Goal: Obtain resource: Download file/media

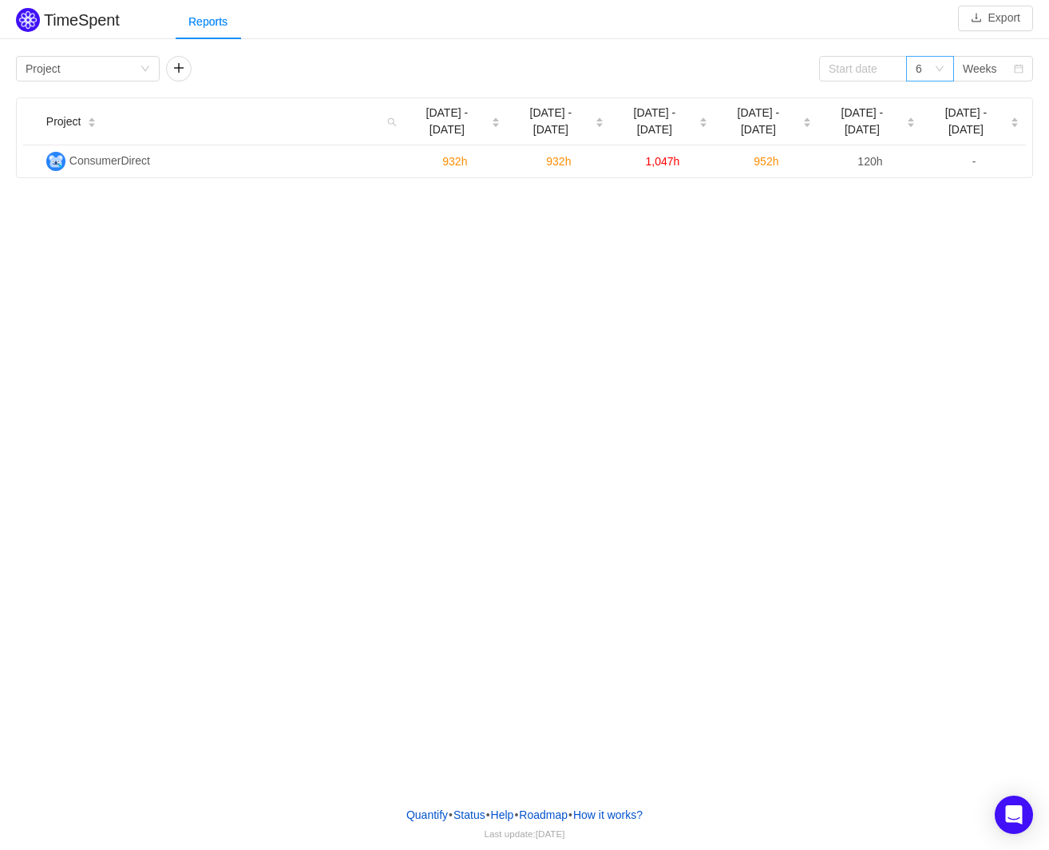
click at [946, 68] on div "6" at bounding box center [930, 69] width 48 height 26
click at [905, 26] on div "Reports" at bounding box center [613, 22] width 874 height 36
click at [878, 65] on input at bounding box center [863, 69] width 88 height 26
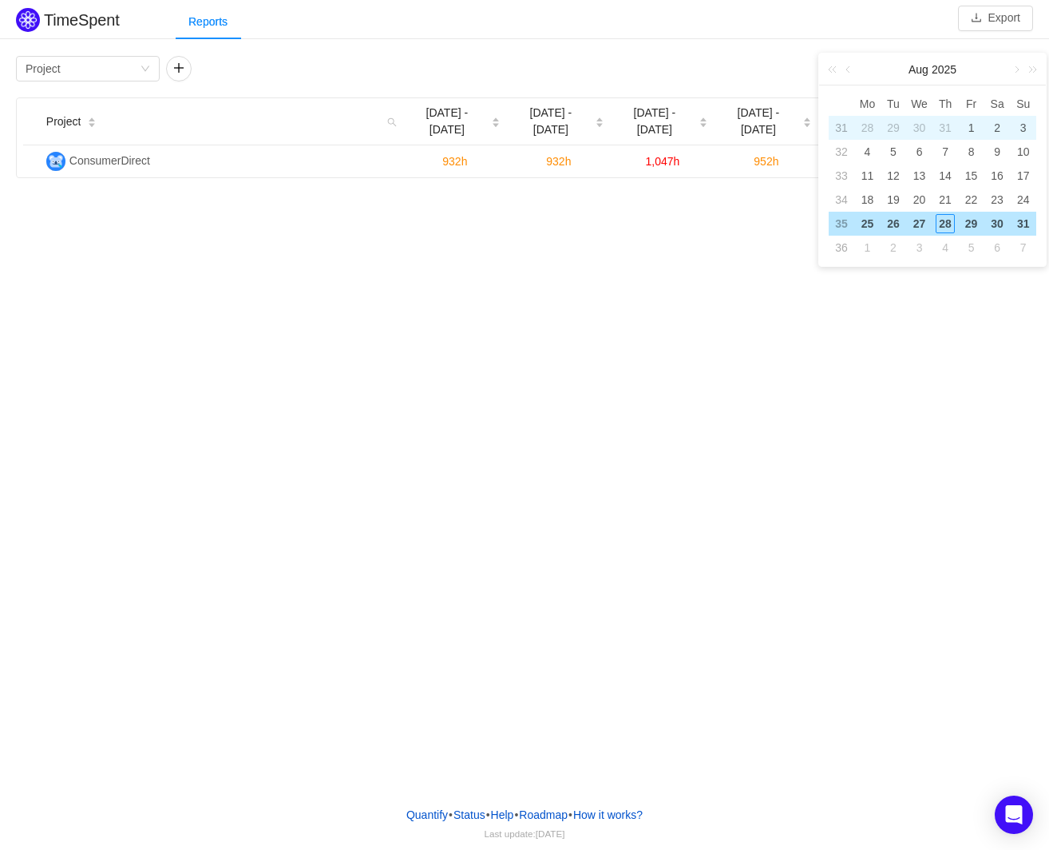
click at [970, 130] on div "1" at bounding box center [971, 127] width 19 height 19
type input "2025-08-01"
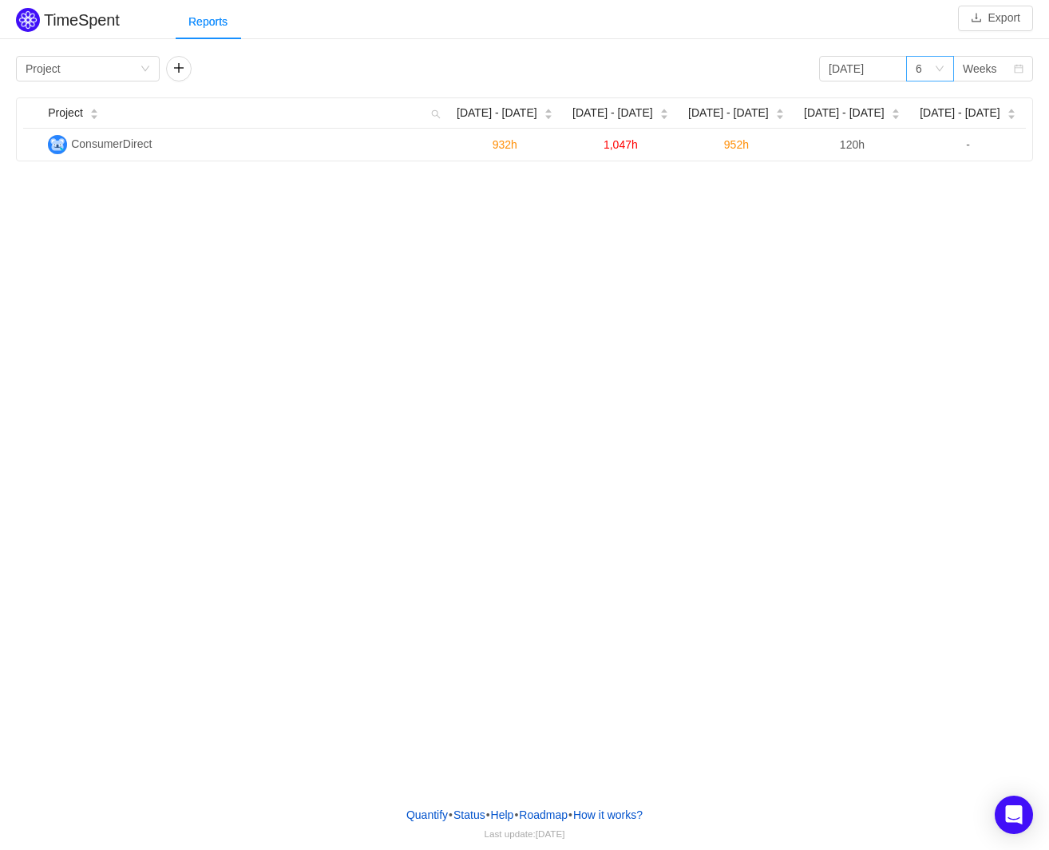
click at [943, 67] on icon "icon: down" at bounding box center [940, 69] width 10 height 10
click at [930, 96] on li "3" at bounding box center [929, 99] width 48 height 26
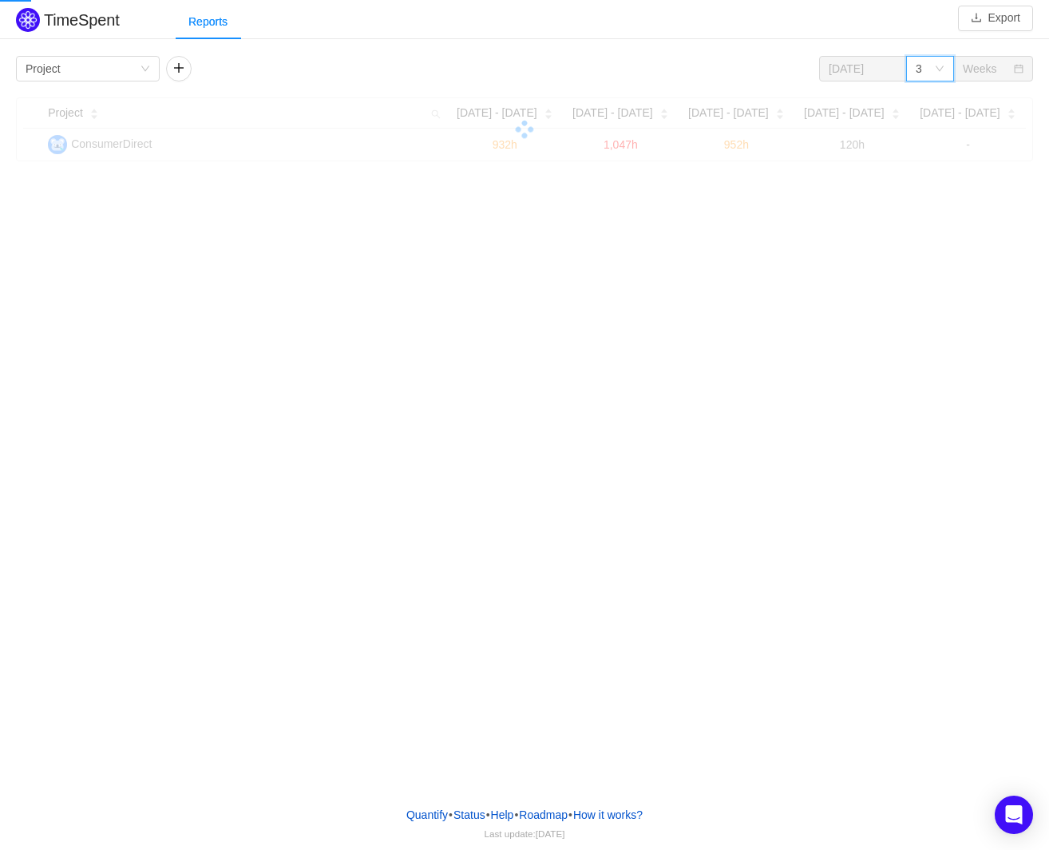
click at [895, 37] on div "Reports" at bounding box center [613, 22] width 874 height 36
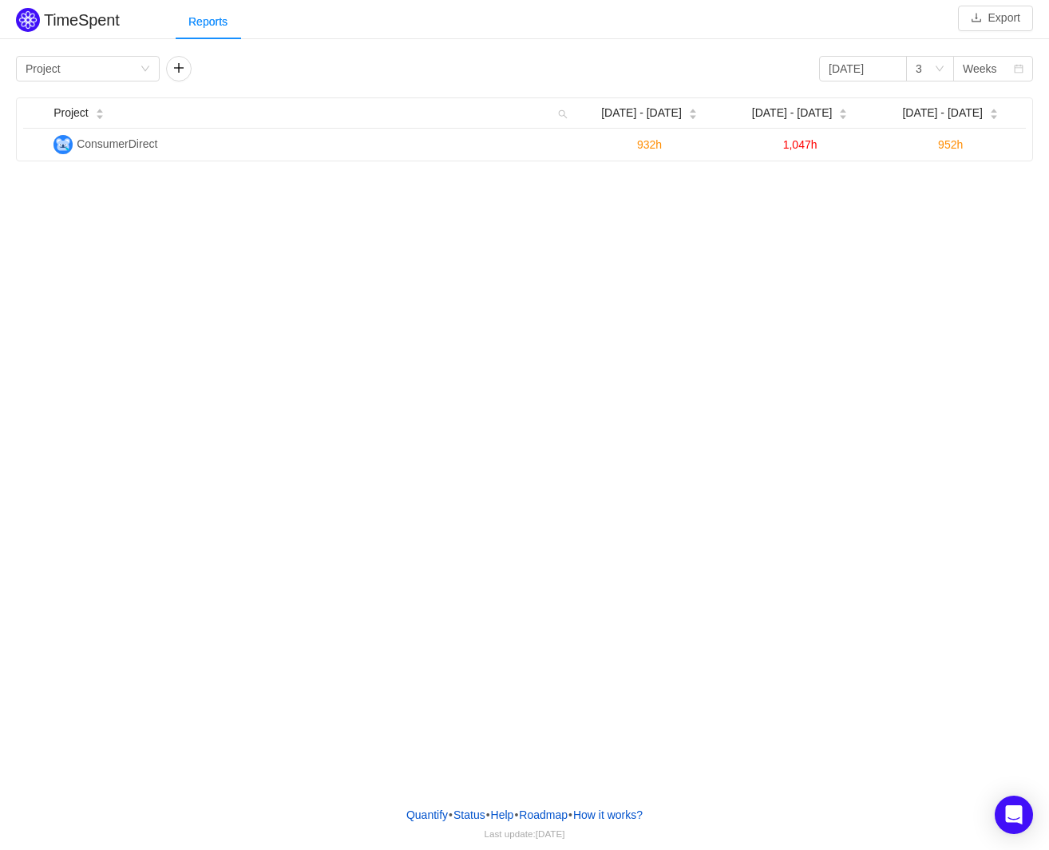
click at [895, 37] on div "Reports" at bounding box center [613, 22] width 874 height 36
click at [872, 34] on div "Reports" at bounding box center [613, 22] width 874 height 36
click at [931, 65] on div "3" at bounding box center [925, 69] width 18 height 24
click at [927, 124] on li "6" at bounding box center [929, 125] width 48 height 26
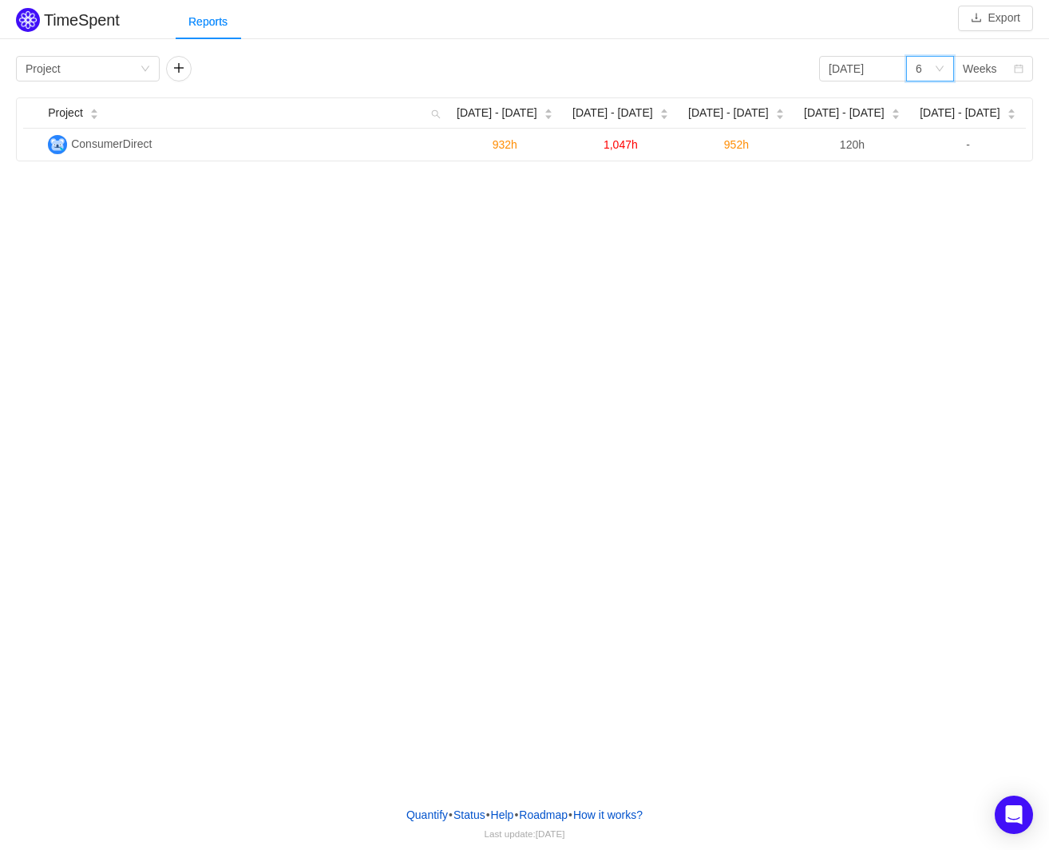
click at [822, 12] on div "Reports" at bounding box center [613, 22] width 874 height 36
click at [1002, 19] on button "Export" at bounding box center [995, 19] width 75 height 26
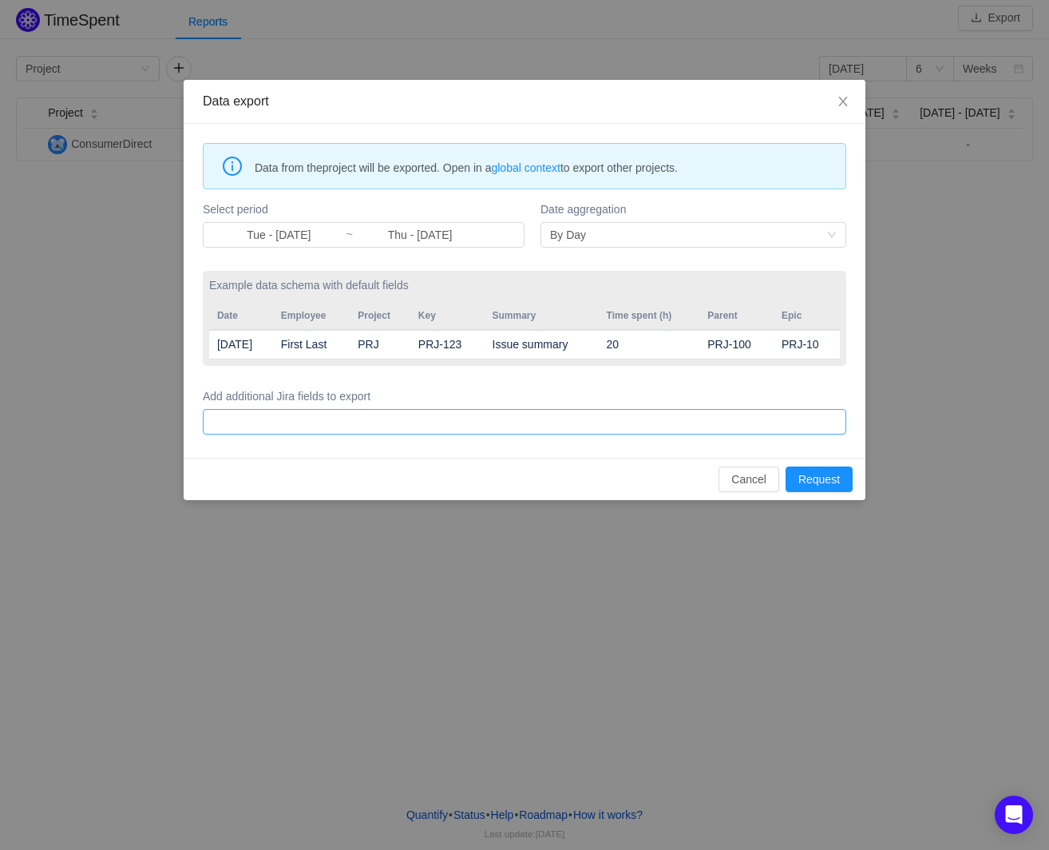
click at [631, 416] on div at bounding box center [522, 422] width 629 height 24
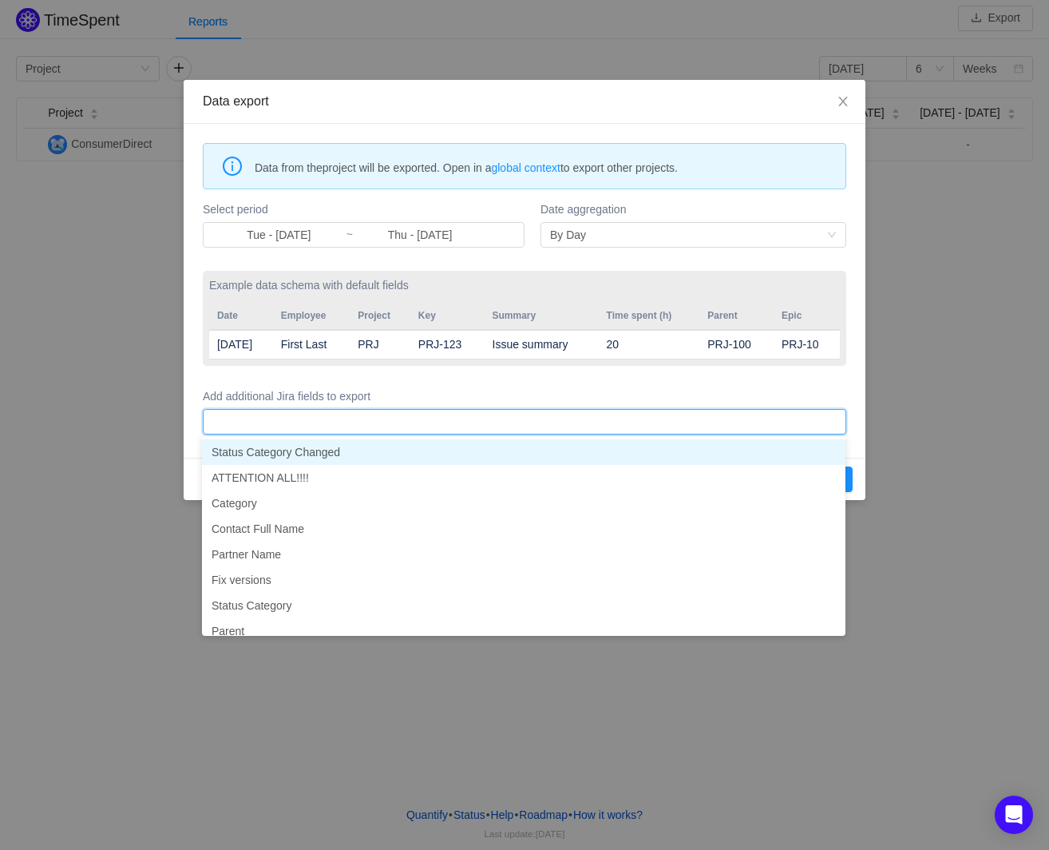
click at [644, 380] on form "Select period Tue - Jul 01, 2025 ~ Thu - Jul 31, 2025 Date aggregation By Day E…" at bounding box center [525, 317] width 644 height 240
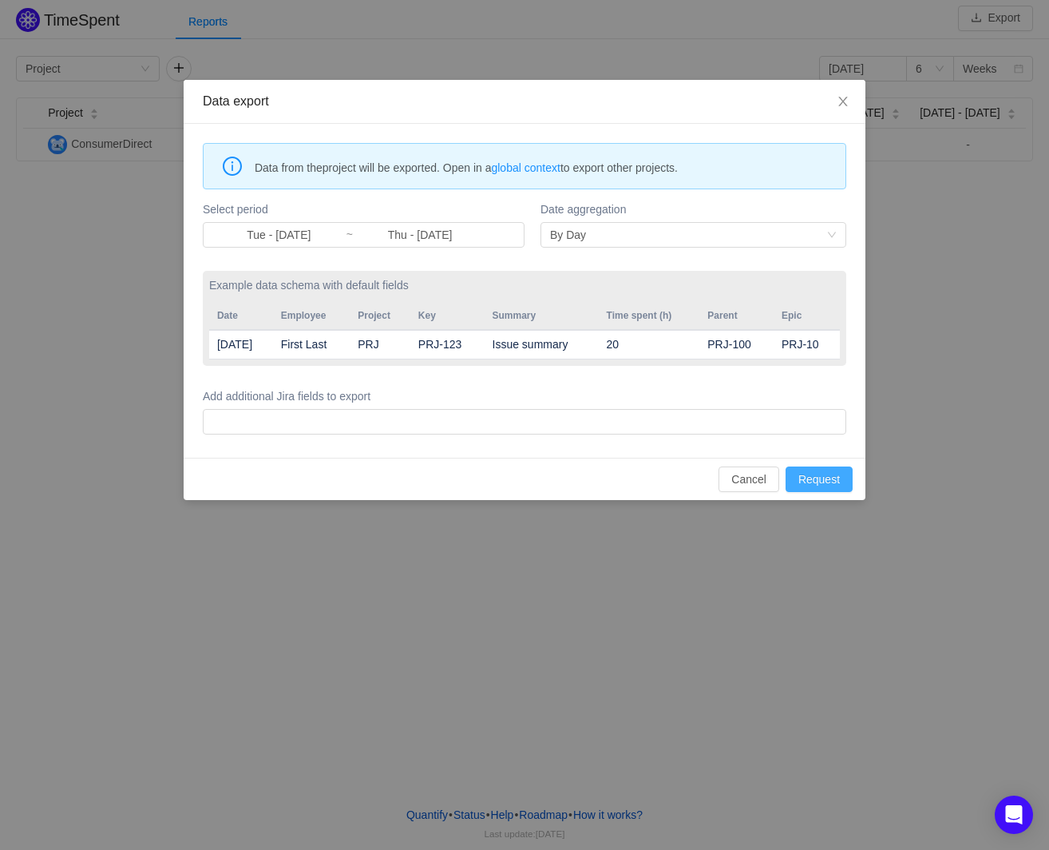
click at [835, 475] on button "Request" at bounding box center [819, 479] width 67 height 26
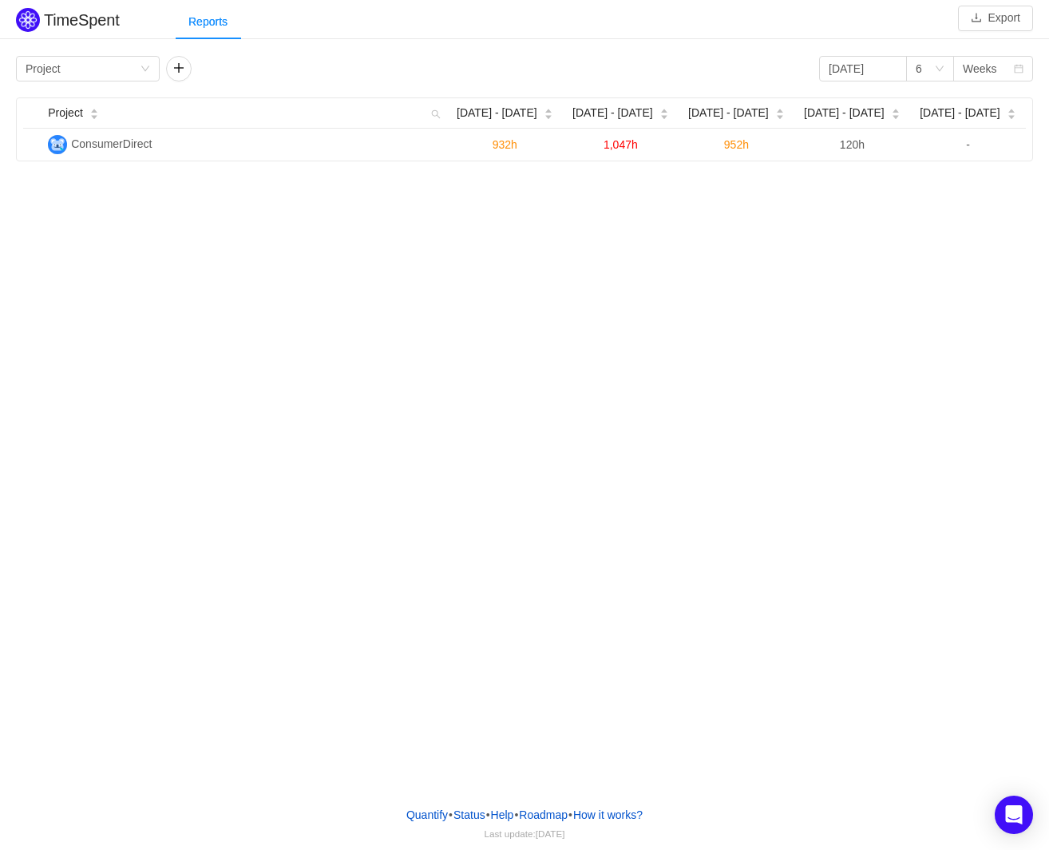
click at [368, 489] on div "TimeSpent Export Reports Group by Project 2025-08-01 6 Weeks Project Jul 28 - A…" at bounding box center [524, 396] width 1049 height 793
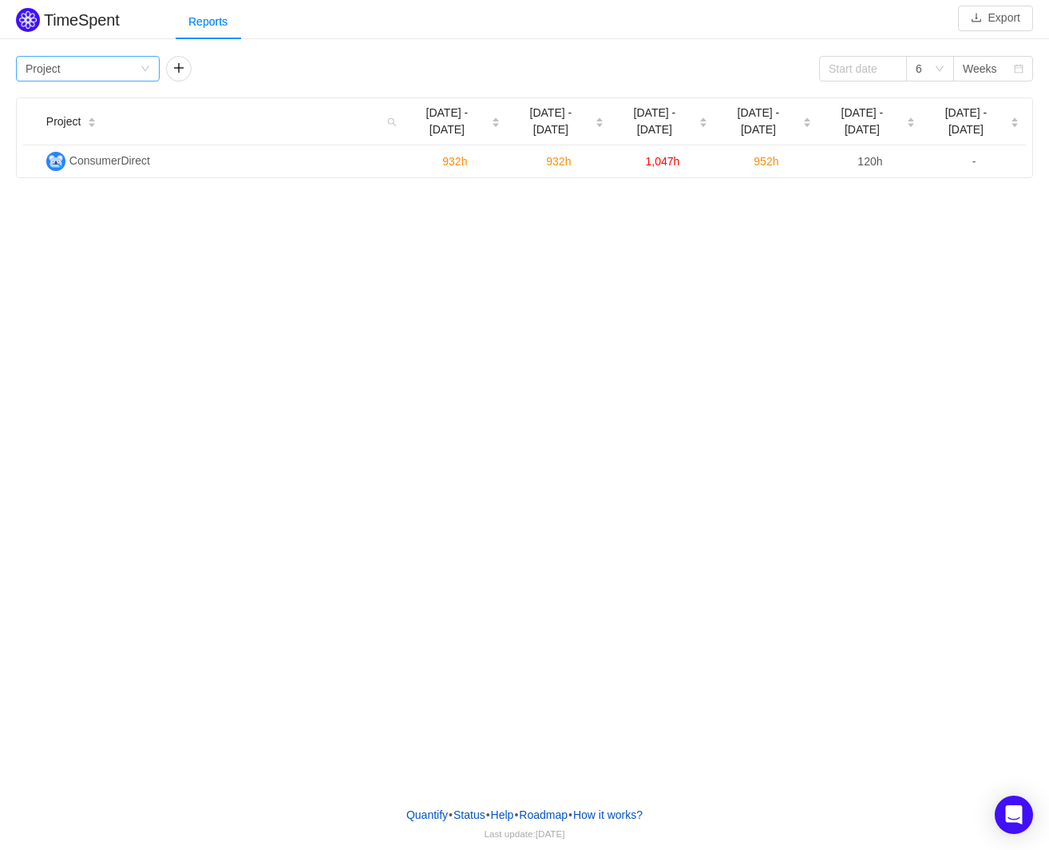
click at [138, 72] on div "Group by Project" at bounding box center [83, 69] width 114 height 24
click at [98, 97] on li "Project" at bounding box center [88, 99] width 144 height 26
click at [178, 65] on button "button" at bounding box center [179, 69] width 26 height 26
click at [298, 67] on icon "icon: down" at bounding box center [295, 69] width 8 height 6
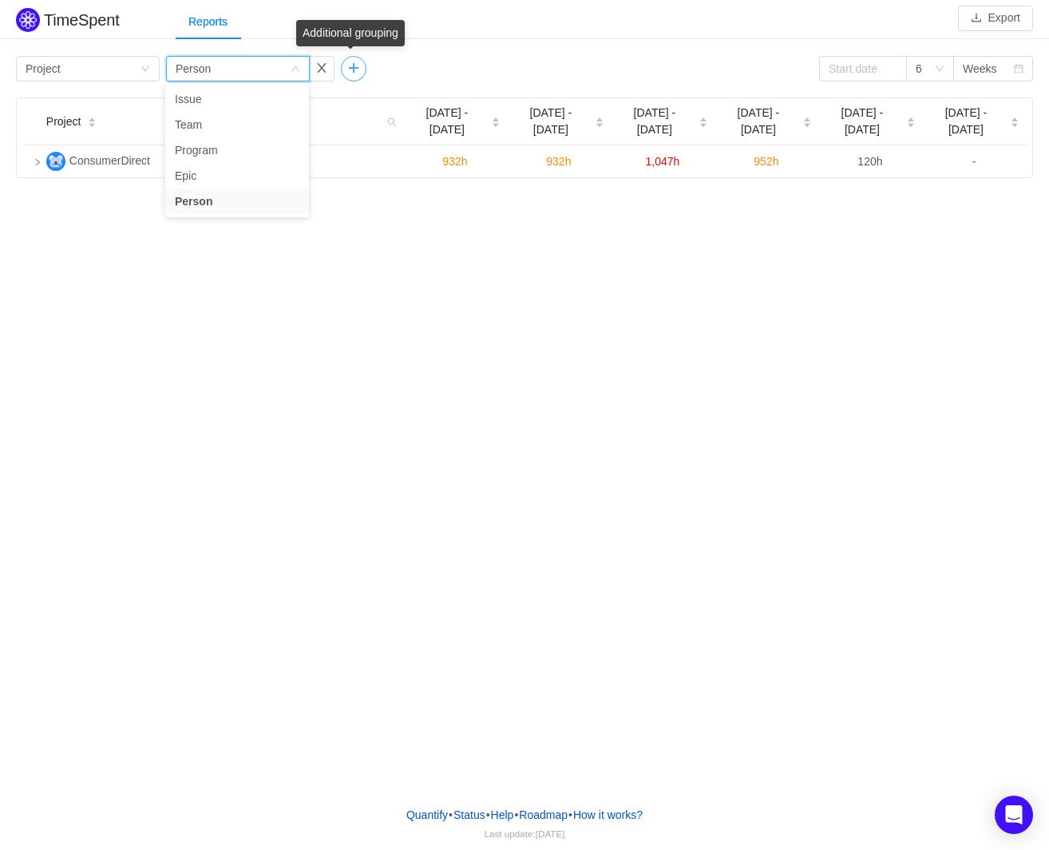
click at [351, 63] on button "button" at bounding box center [354, 69] width 26 height 26
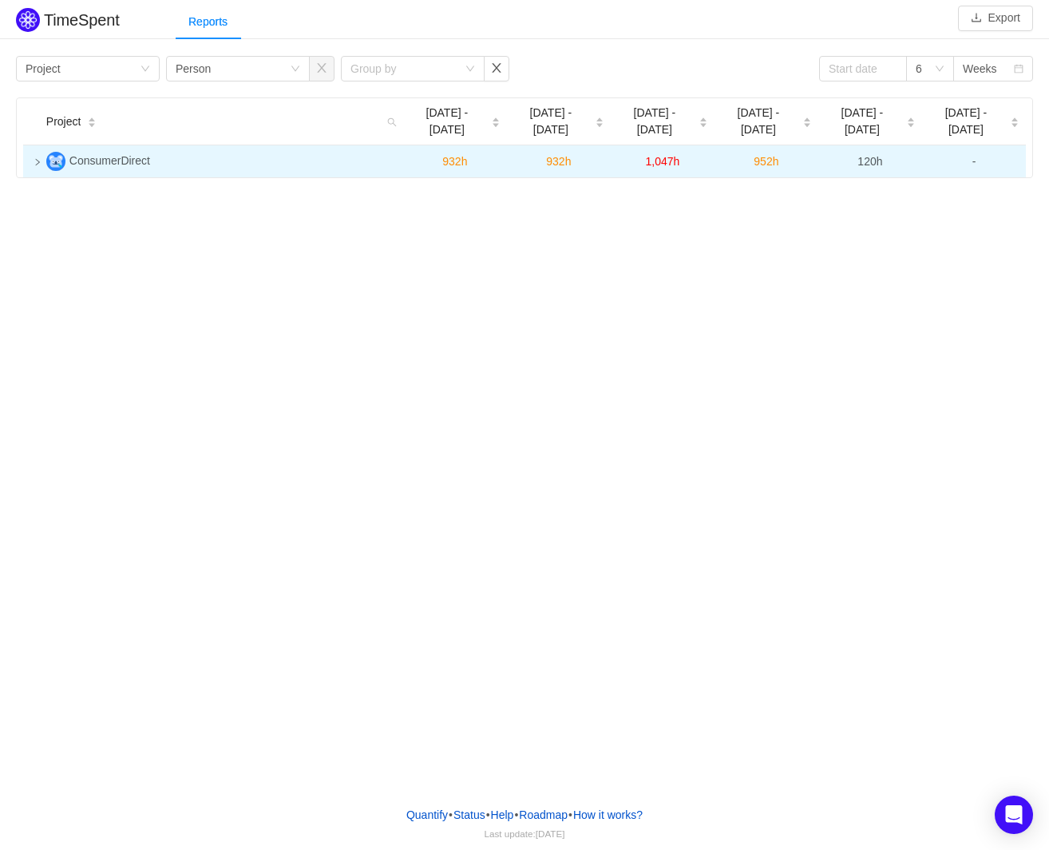
click at [38, 158] on icon "icon: right" at bounding box center [38, 162] width 8 height 8
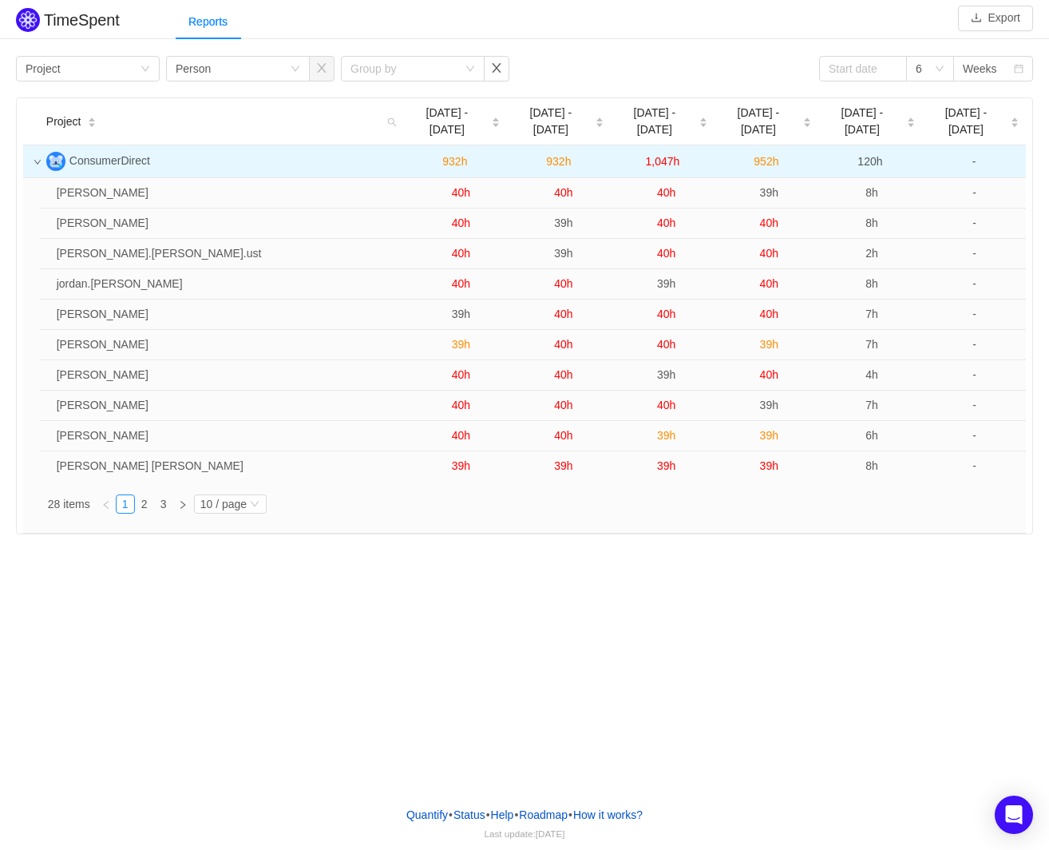
click at [298, 9] on div "Reports" at bounding box center [613, 22] width 874 height 36
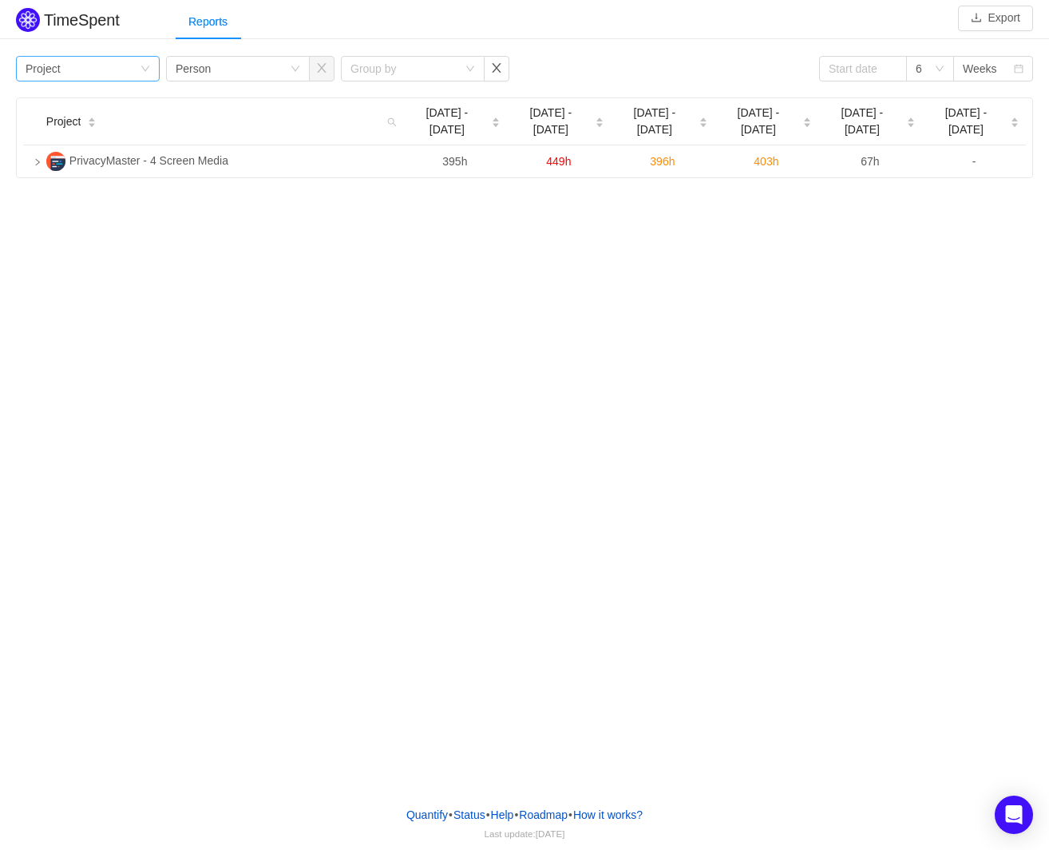
click at [109, 62] on div "Group by Project" at bounding box center [83, 69] width 114 height 24
click at [382, 37] on div "Reports" at bounding box center [613, 22] width 874 height 36
click at [891, 73] on span at bounding box center [891, 68] width 11 height 11
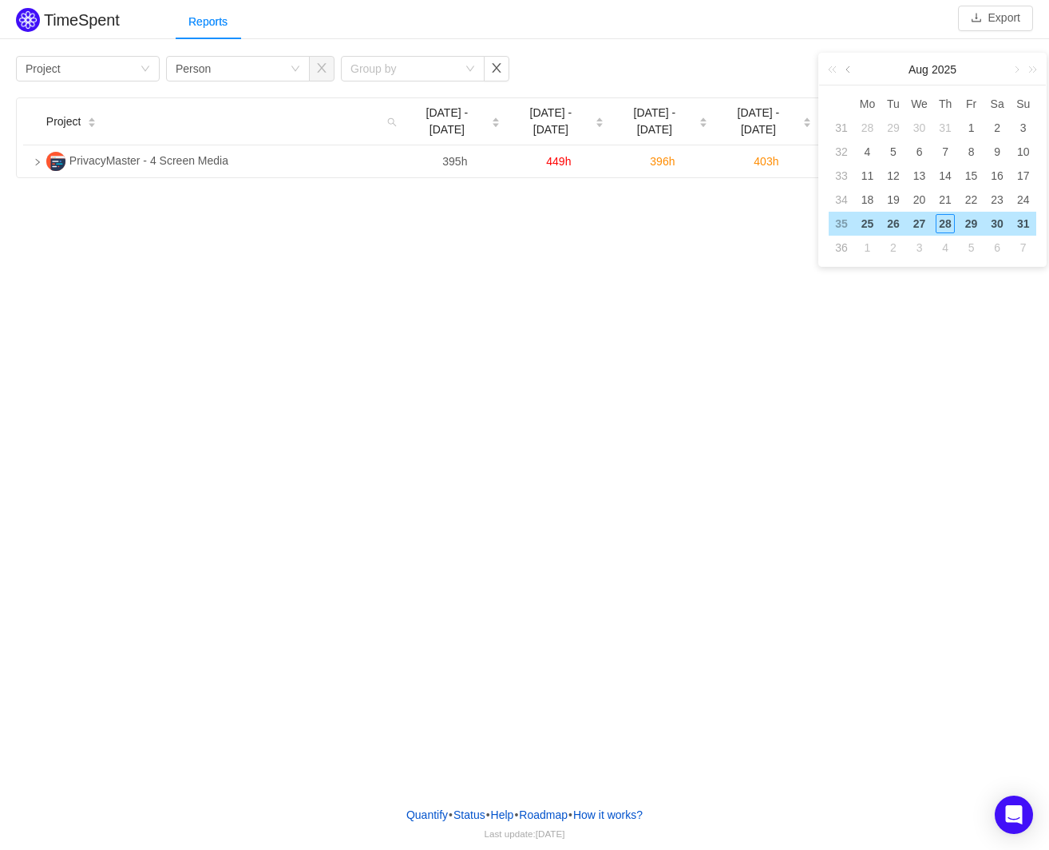
click at [844, 70] on link at bounding box center [849, 69] width 14 height 32
click at [897, 125] on div "1" at bounding box center [893, 127] width 19 height 19
type input "2025-07-01"
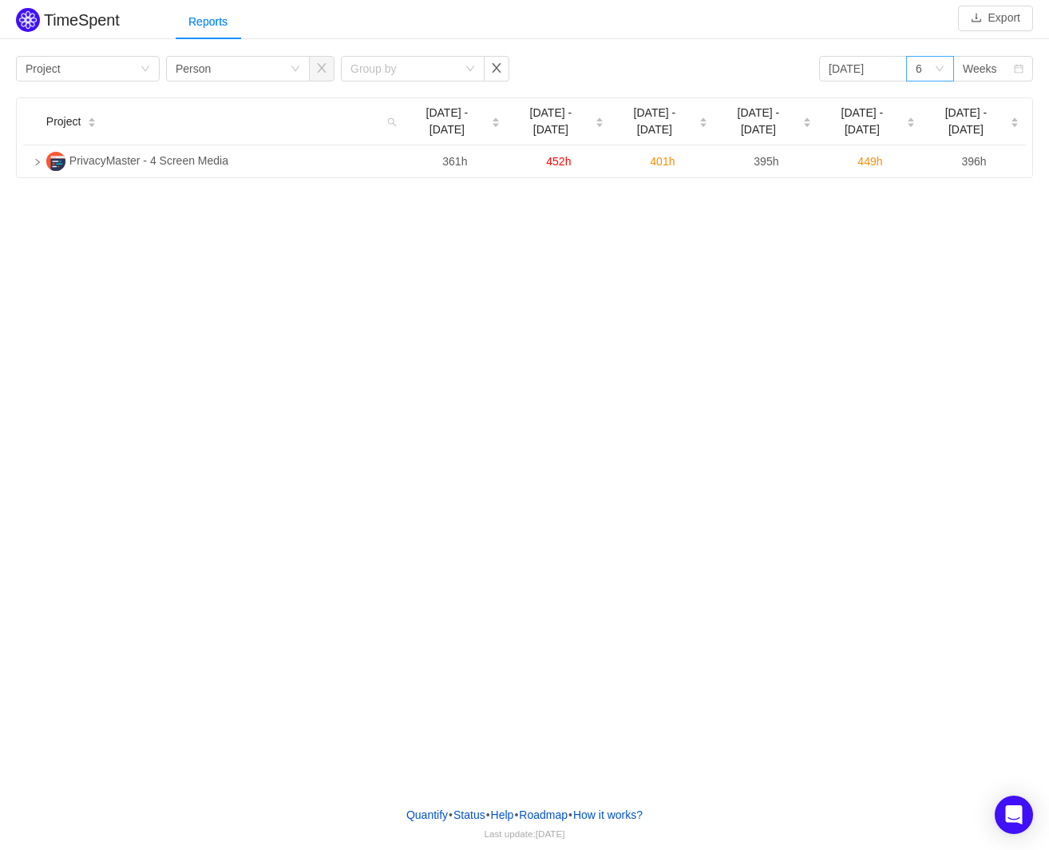
click at [937, 73] on icon "icon: down" at bounding box center [940, 69] width 10 height 10
click at [854, 281] on div "TimeSpent Export Reports Group by Project Group by Person Group by 2025-07-01 6…" at bounding box center [524, 396] width 1049 height 793
click at [931, 77] on div "6" at bounding box center [925, 69] width 18 height 24
click at [1009, 17] on button "Export" at bounding box center [995, 19] width 75 height 26
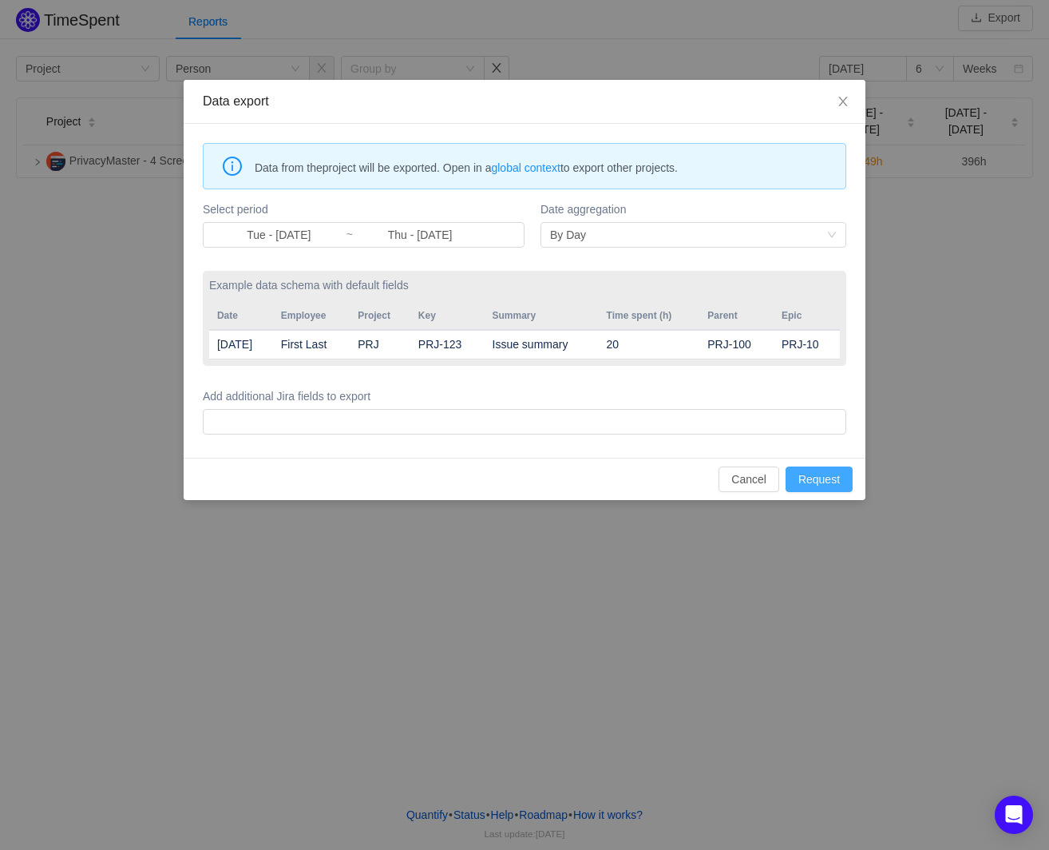
click at [832, 475] on button "Request" at bounding box center [819, 479] width 67 height 26
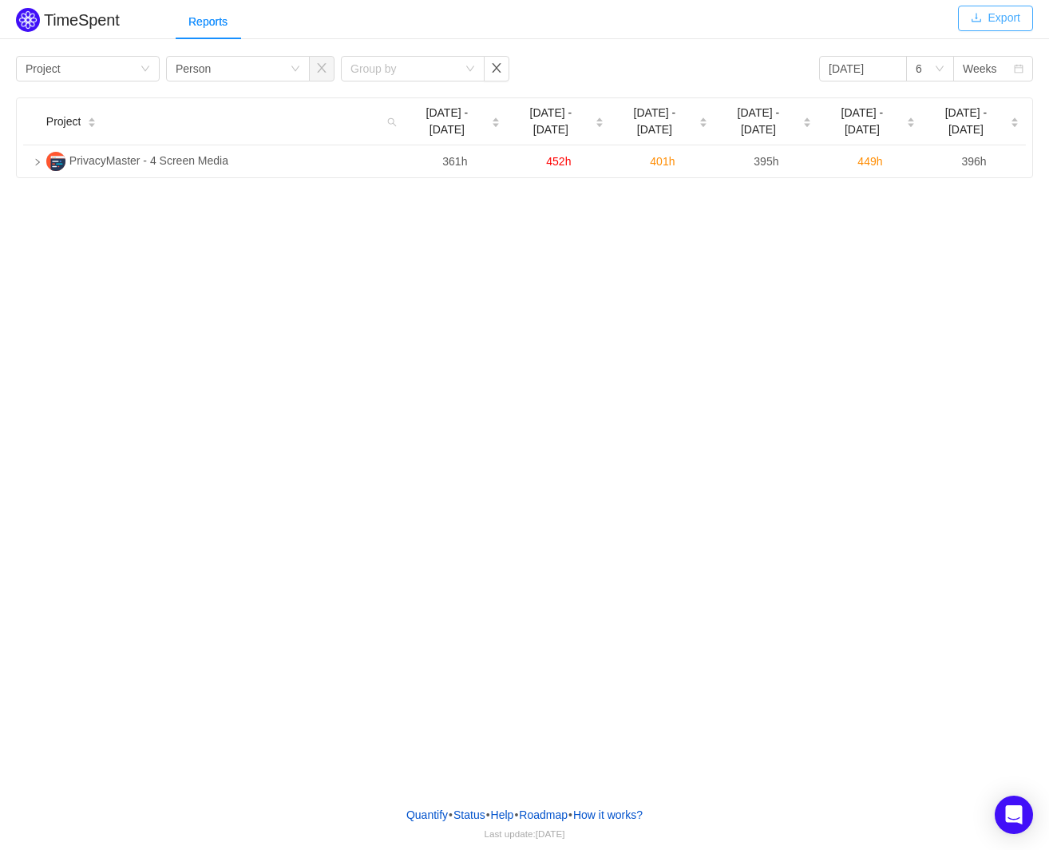
click at [1013, 22] on button "Export" at bounding box center [995, 19] width 75 height 26
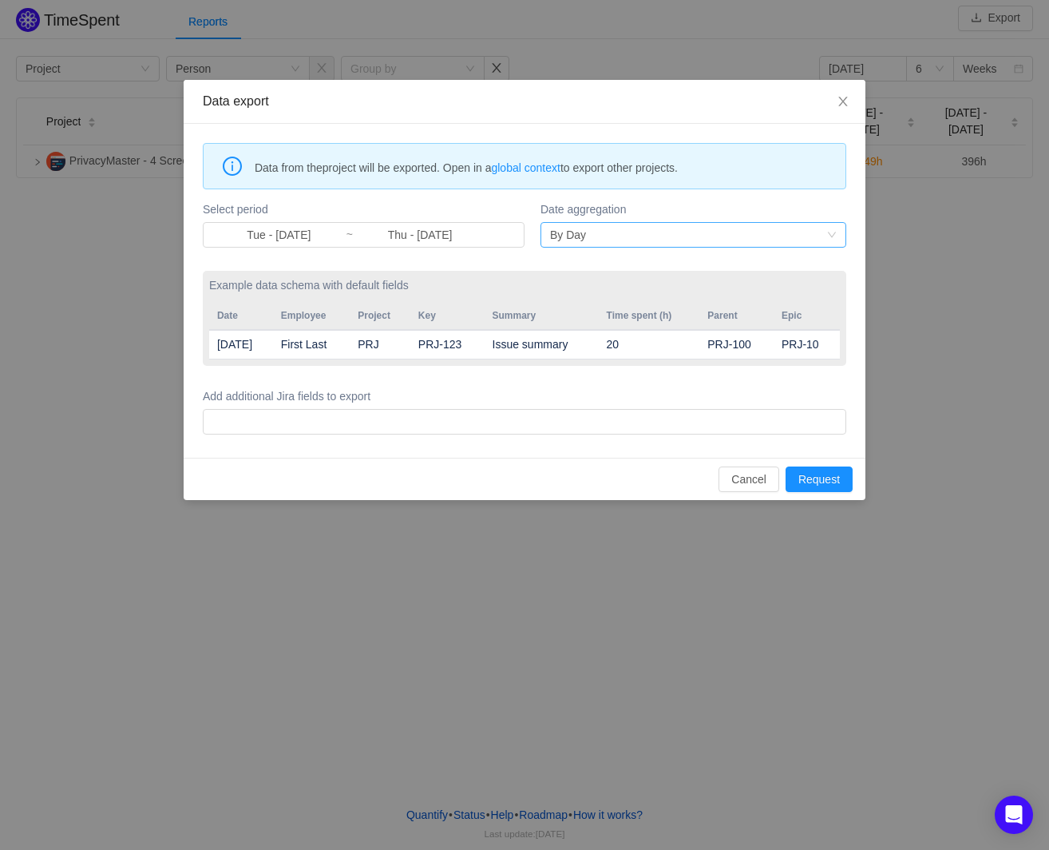
click at [660, 243] on div "By Day" at bounding box center [688, 235] width 276 height 24
click at [640, 284] on li "By Month" at bounding box center [693, 291] width 306 height 26
click at [743, 477] on button "Cancel" at bounding box center [749, 479] width 61 height 26
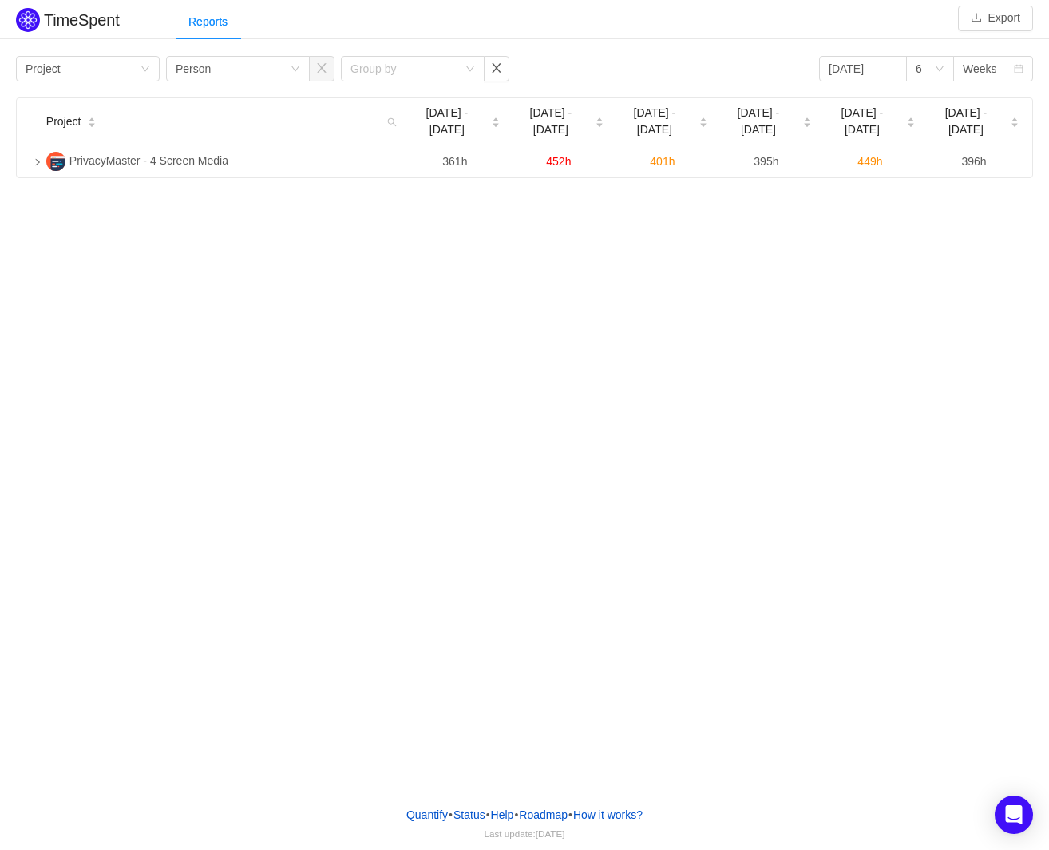
click at [575, 14] on div "Reports" at bounding box center [613, 22] width 874 height 36
click at [600, 2] on div "TimeSpent Export Reports Group by Project Group by Person Group by 2025-07-01 6…" at bounding box center [524, 396] width 1049 height 793
click at [631, 46] on div "TimeSpent Export Reports Group by Project Group by Person Group by 2025-07-01 6…" at bounding box center [524, 91] width 1049 height 174
click at [575, 22] on div "Reports" at bounding box center [613, 22] width 874 height 36
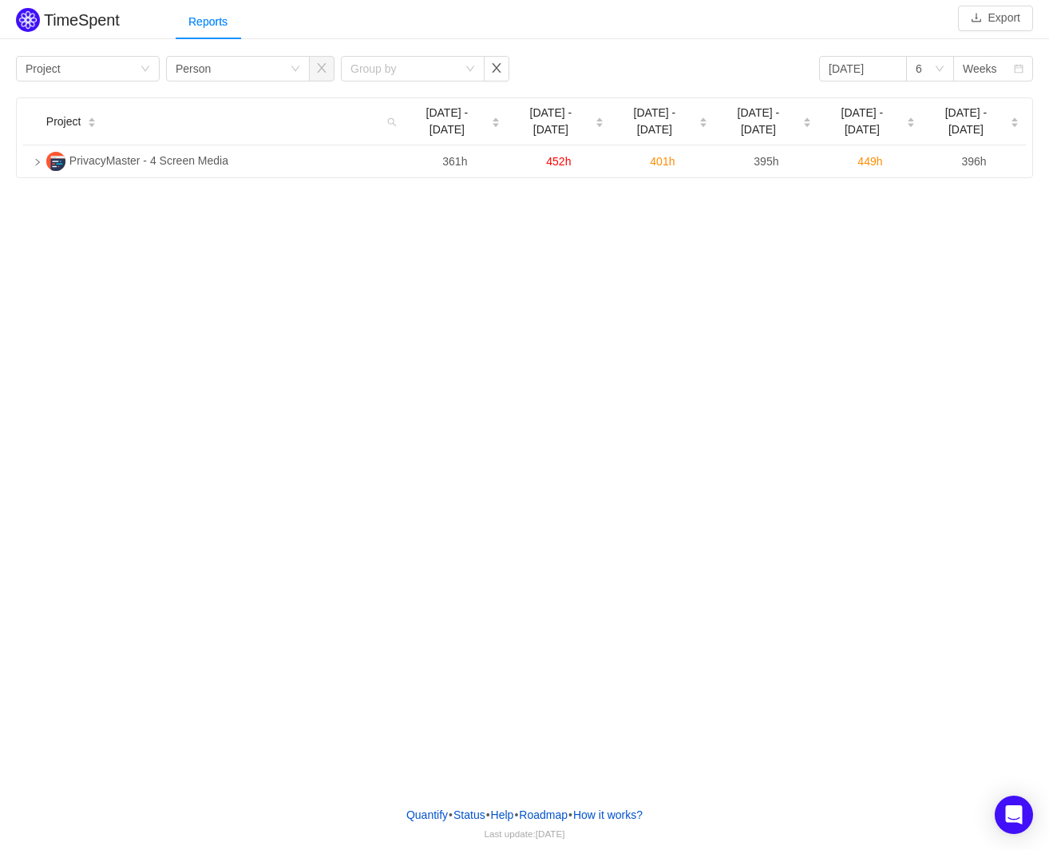
click at [575, 22] on div "Reports" at bounding box center [613, 22] width 874 height 36
